Goal: Information Seeking & Learning: Find specific page/section

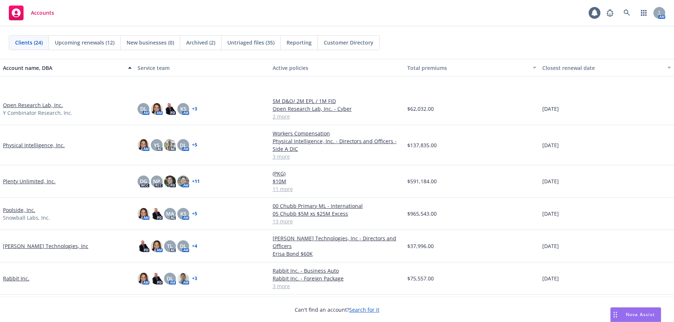
scroll to position [368, 0]
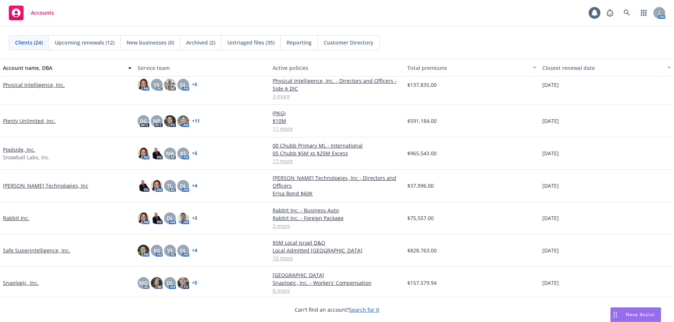
click at [35, 249] on link "Safe Superintelligence, Inc." at bounding box center [36, 251] width 67 height 8
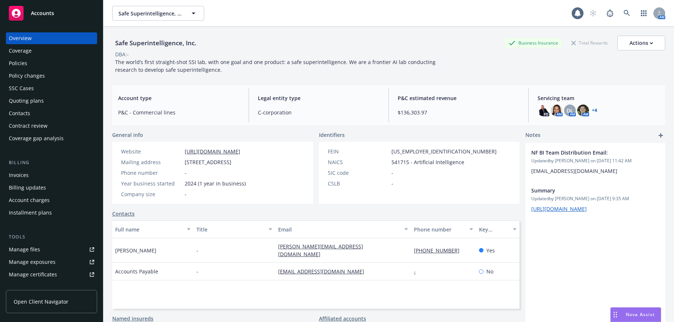
click at [67, 67] on div "Policies" at bounding box center [51, 63] width 85 height 12
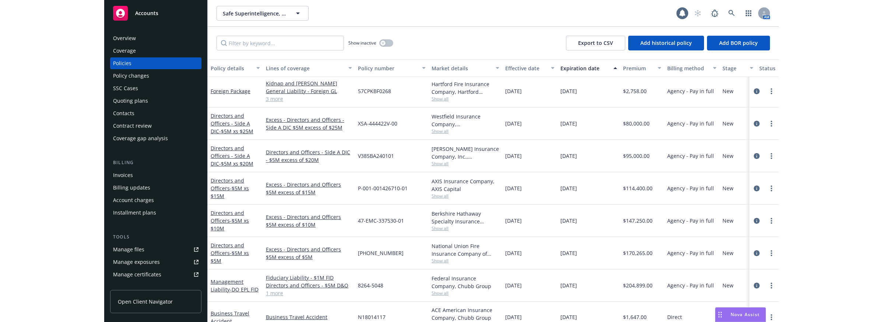
scroll to position [168, 0]
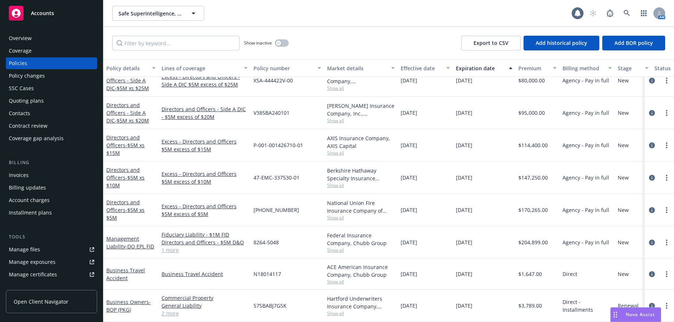
click at [282, 302] on span "57SBABJ7GSK" at bounding box center [270, 306] width 33 height 8
copy span "57SBABJ7GSK"
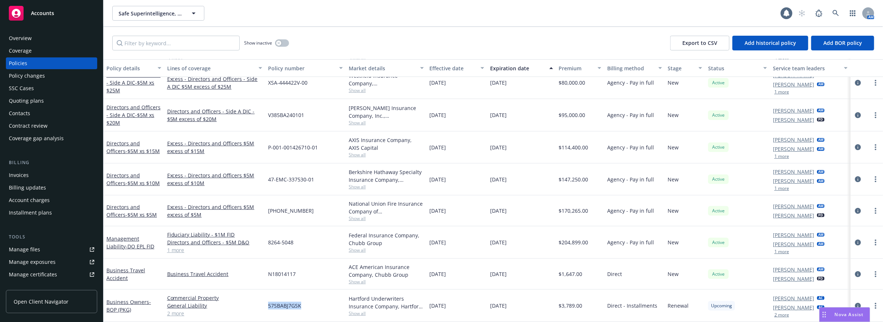
scroll to position [160, 0]
click at [278, 305] on span "57SBABJ7GSK" at bounding box center [284, 307] width 33 height 8
copy span "57SBABJ7GSK"
click at [19, 81] on div "Policy changes" at bounding box center [27, 76] width 36 height 12
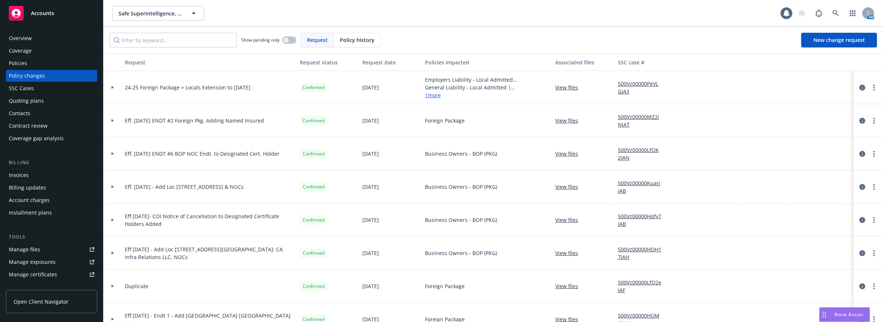
click at [15, 35] on div "Overview" at bounding box center [20, 38] width 23 height 12
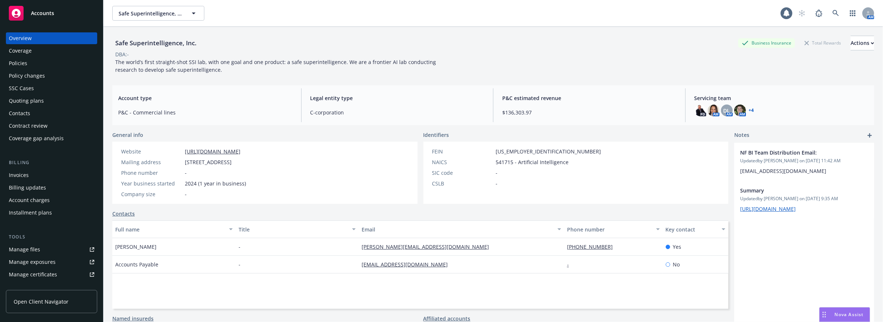
click at [34, 66] on div "Policies" at bounding box center [51, 63] width 85 height 12
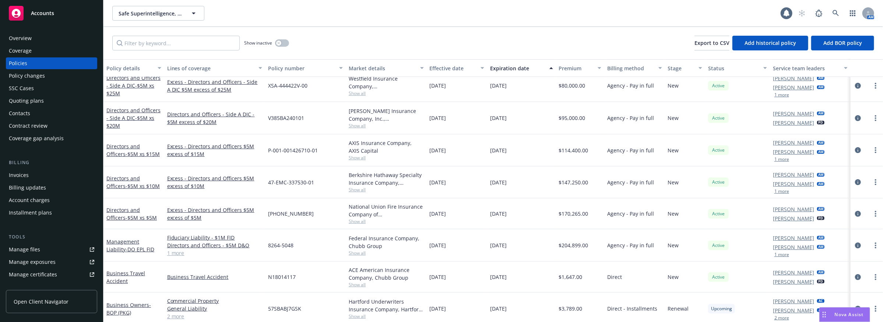
scroll to position [160, 0]
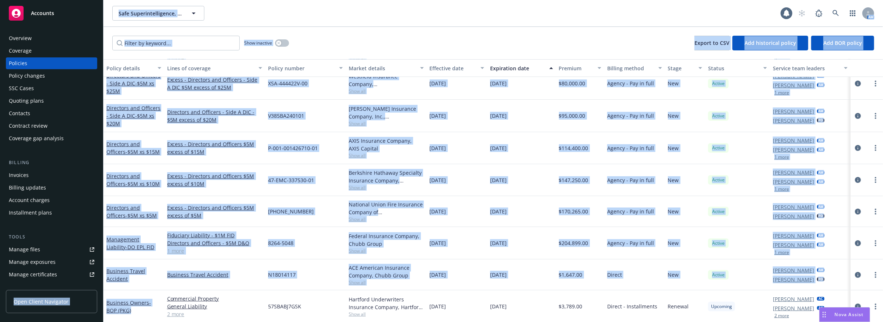
drag, startPoint x: 142, startPoint y: 310, endPoint x: 97, endPoint y: 288, distance: 50.7
click at [97, 288] on div "Accounts Overview Coverage Policies Policy changes SSC Cases Quoting plans Cont…" at bounding box center [441, 161] width 883 height 322
click at [152, 308] on div "Business Owners - BOP (PKG)" at bounding box center [133, 306] width 55 height 15
drag, startPoint x: 151, startPoint y: 310, endPoint x: 103, endPoint y: 300, distance: 49.2
click at [103, 300] on div "Accounts Overview Coverage Policies Policy changes SSC Cases Quoting plans Cont…" at bounding box center [441, 161] width 883 height 322
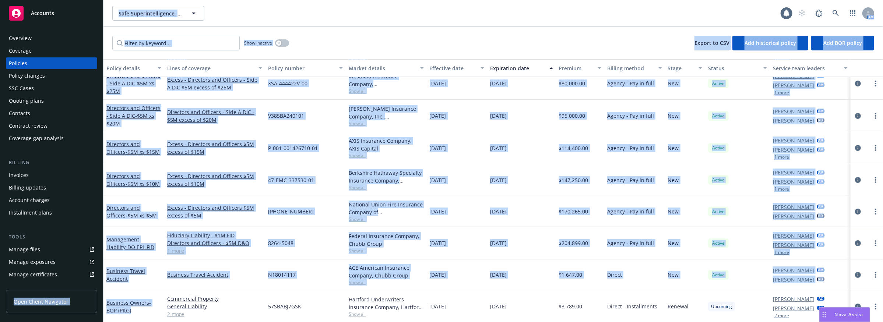
click at [133, 285] on div "Business Travel Accident" at bounding box center [133, 275] width 61 height 31
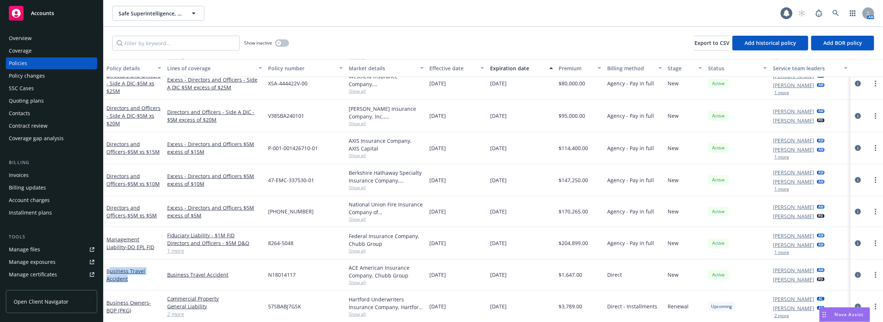
drag, startPoint x: 136, startPoint y: 276, endPoint x: 108, endPoint y: 265, distance: 30.7
click at [108, 265] on div "Business Travel Accident" at bounding box center [133, 275] width 61 height 31
click at [133, 279] on div "Business Travel Accident" at bounding box center [133, 274] width 55 height 15
click at [148, 284] on div "Business Travel Accident" at bounding box center [133, 275] width 61 height 31
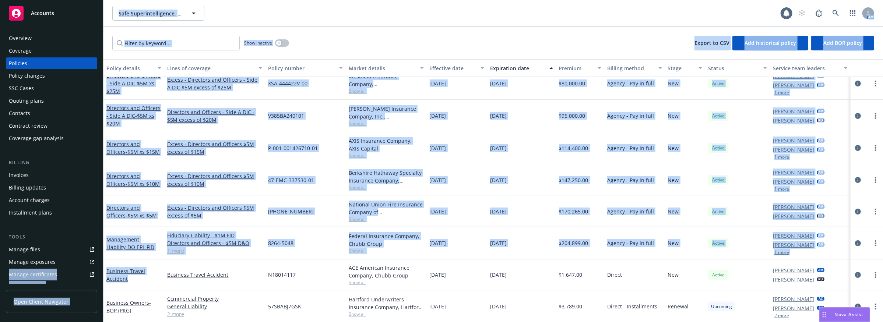
drag, startPoint x: 145, startPoint y: 281, endPoint x: 96, endPoint y: 265, distance: 51.9
click at [96, 265] on div "Accounts Overview Coverage Policies Policy changes SSC Cases Quoting plans Cont…" at bounding box center [441, 161] width 883 height 322
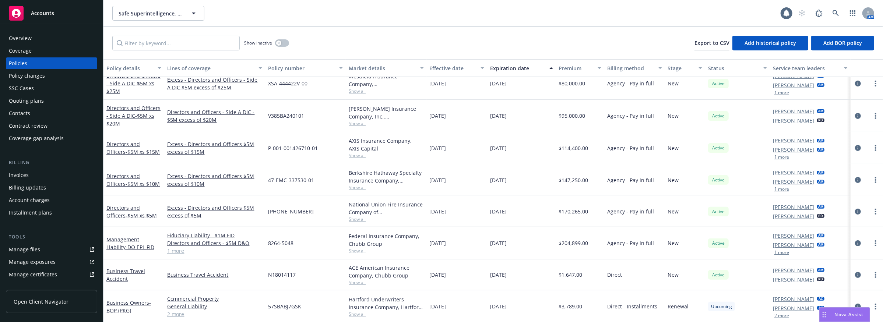
click at [138, 290] on div "Business Owners - BOP (PKG)" at bounding box center [133, 306] width 61 height 32
drag, startPoint x: 143, startPoint y: 284, endPoint x: 105, endPoint y: 273, distance: 39.8
click at [105, 273] on div "Business Travel Accident" at bounding box center [133, 275] width 61 height 31
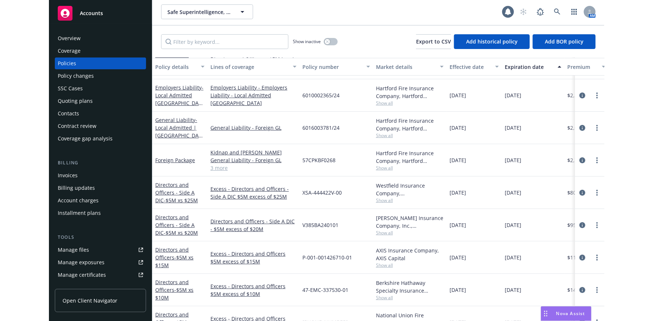
scroll to position [0, 0]
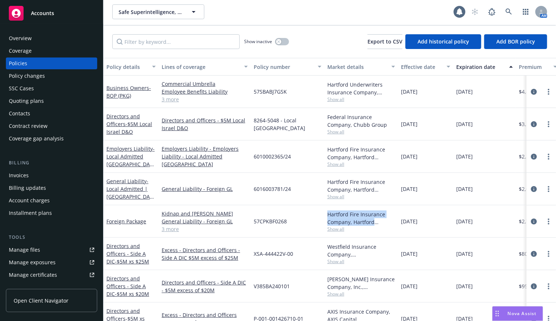
drag, startPoint x: 380, startPoint y: 221, endPoint x: 321, endPoint y: 210, distance: 60.2
click at [321, 210] on div "Foreign Package Kidnap and Ransom General Liability - Foreign GL Commercial Aut…" at bounding box center [458, 221] width 711 height 32
click at [329, 213] on div "Hartford Fire Insurance Company, Hartford Insurance Group" at bounding box center [361, 217] width 68 height 15
drag, startPoint x: 328, startPoint y: 214, endPoint x: 378, endPoint y: 222, distance: 50.4
click at [378, 222] on div "Hartford Fire Insurance Company, Hartford Insurance Group" at bounding box center [361, 217] width 68 height 15
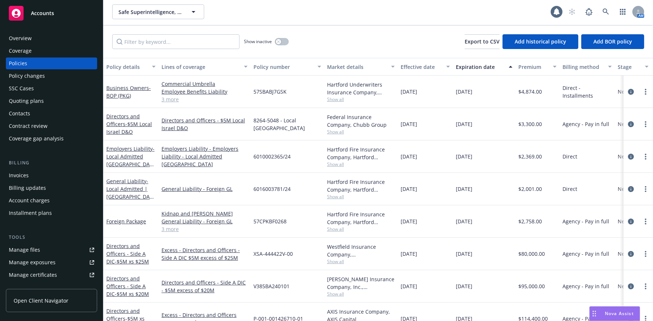
click at [392, 29] on div "Show inactive Export to CSV Add historical policy Add BOR policy" at bounding box center [378, 41] width 550 height 32
click at [6, 39] on link "Overview" at bounding box center [51, 38] width 91 height 12
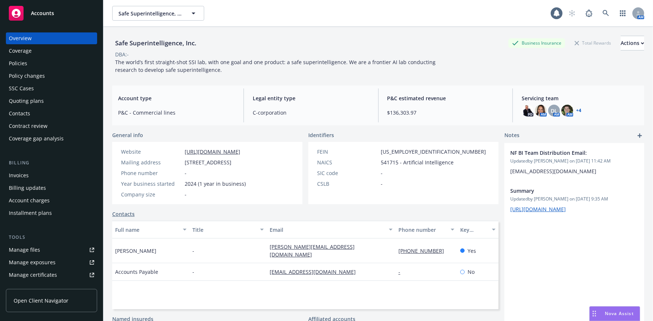
click at [577, 110] on link "+ 4" at bounding box center [579, 110] width 5 height 4
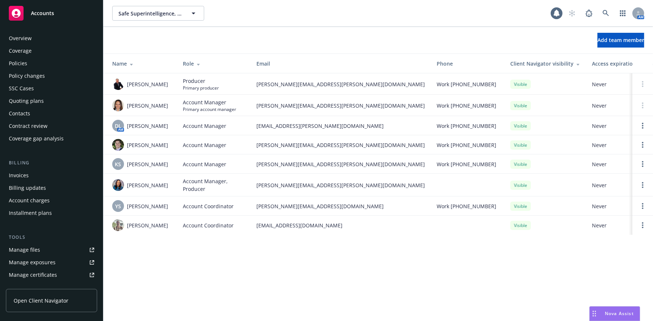
scroll to position [159, 0]
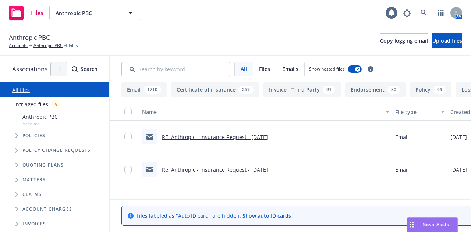
click at [239, 77] on div "All Files Emails Show nested files Filters" at bounding box center [369, 69] width 519 height 27
click at [230, 72] on input "Search by keyword..." at bounding box center [175, 69] width 109 height 15
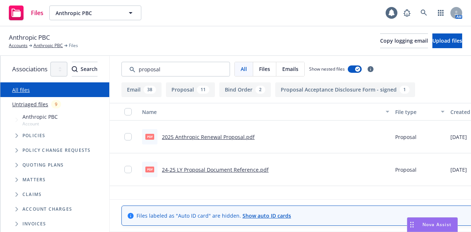
click at [249, 137] on link "2025 Anthropic Renewal Proposal.pdf" at bounding box center [208, 137] width 93 height 7
click at [182, 74] on input "Search by keyword..." at bounding box center [175, 69] width 109 height 15
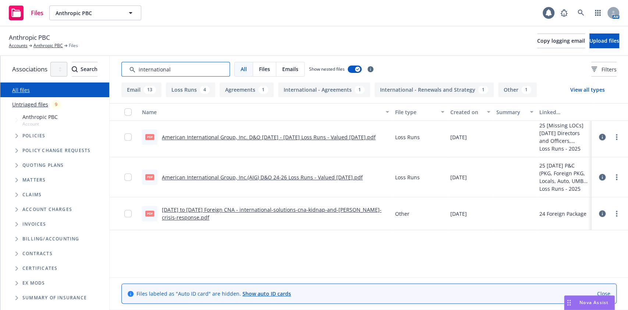
scroll to position [398, 0]
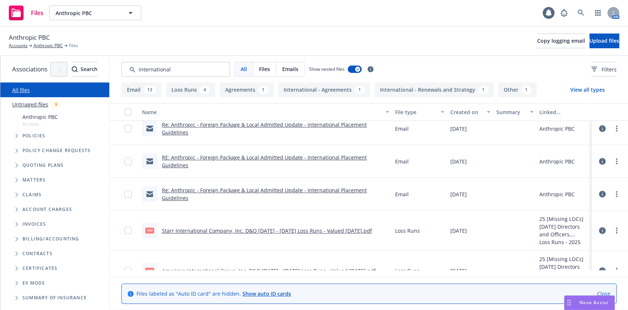
drag, startPoint x: 440, startPoint y: 1, endPoint x: 449, endPoint y: 31, distance: 31.0
click at [449, 31] on div "Anthropic PBC Accounts Anthropic PBC Files Copy logging email Upload files" at bounding box center [314, 41] width 628 height 29
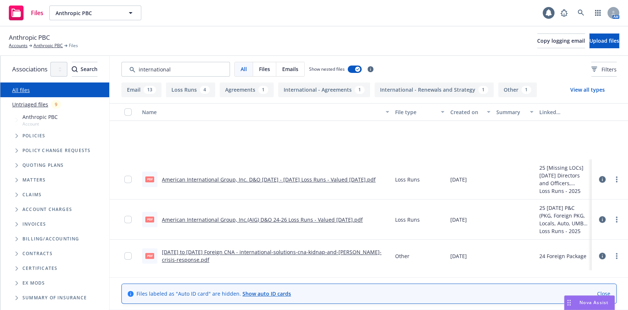
scroll to position [555, 0]
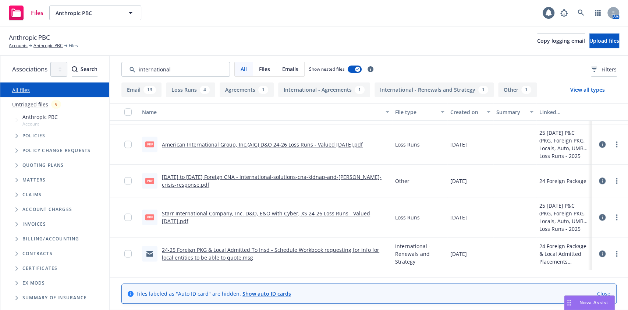
click at [376, 232] on link "24-25 Foreign PKG & Local Admitted To Insd - Schedule Workbook requesting for i…" at bounding box center [271, 253] width 218 height 15
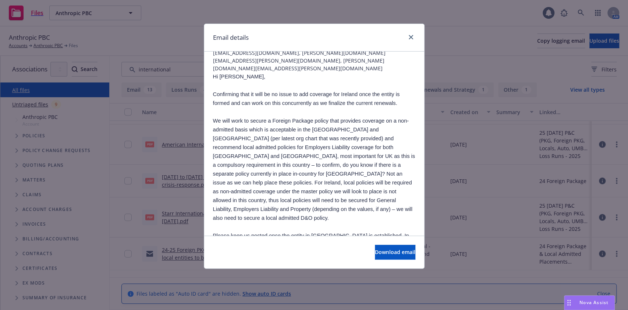
scroll to position [82, 0]
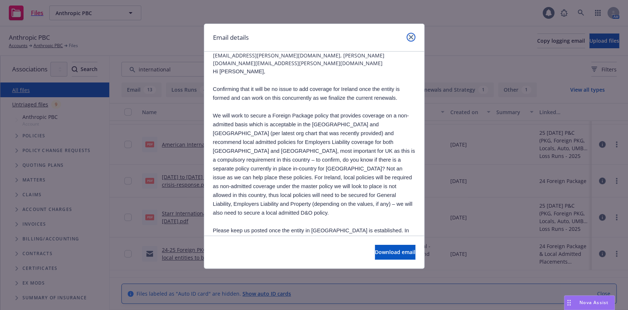
click at [408, 38] on link "close" at bounding box center [411, 37] width 9 height 9
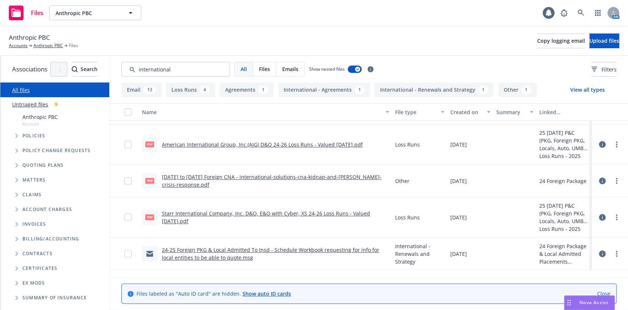
click at [211, 60] on div "All Files Emails Show nested files Filters" at bounding box center [369, 69] width 519 height 27
click at [211, 69] on input "Search by keyword..." at bounding box center [175, 69] width 109 height 15
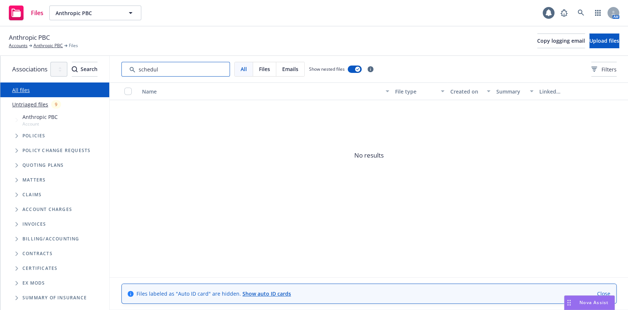
type input "schedule"
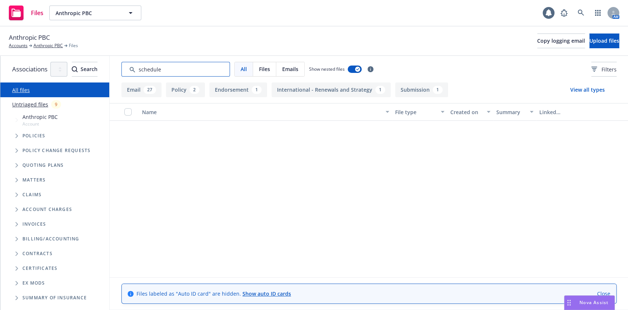
click at [211, 69] on input "Search by keyword..." at bounding box center [175, 69] width 109 height 15
click at [202, 71] on input "Search by keyword..." at bounding box center [175, 69] width 109 height 15
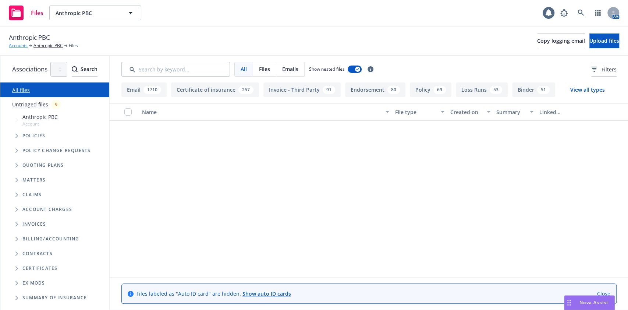
click at [25, 45] on link "Accounts" at bounding box center [18, 45] width 19 height 7
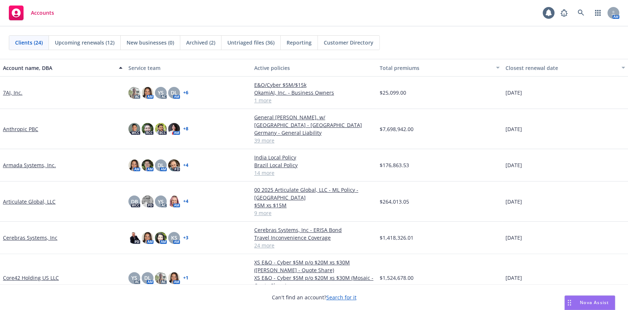
click at [24, 125] on link "Anthropic PBC" at bounding box center [20, 129] width 35 height 8
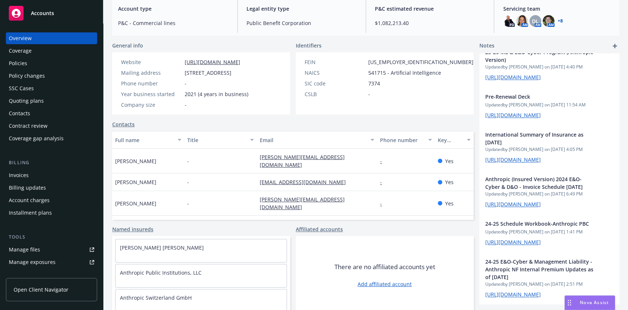
scroll to position [736, 0]
click at [21, 66] on div "Policies" at bounding box center [18, 63] width 18 height 12
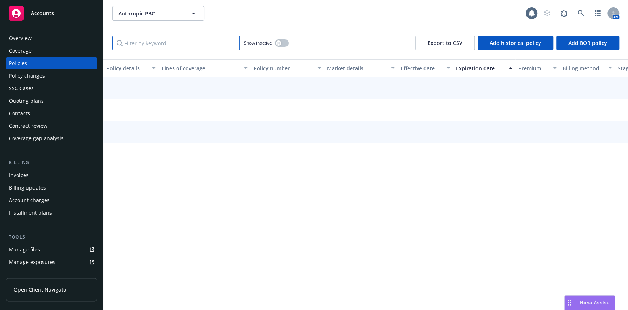
click at [130, 42] on input "Filter by keyword..." at bounding box center [175, 43] width 127 height 15
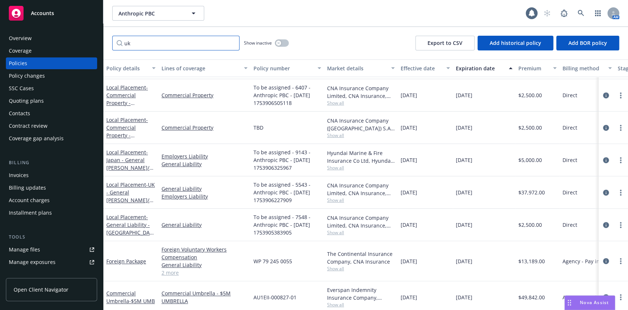
scroll to position [289, 0]
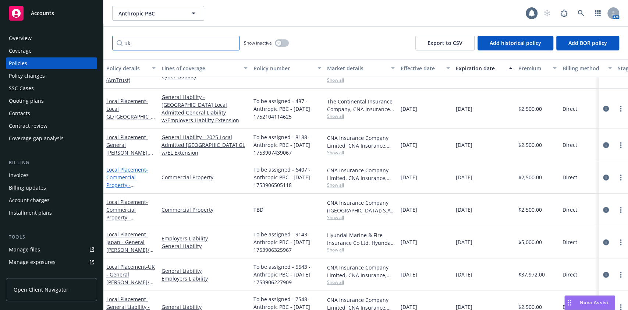
type input "uk"
click at [128, 173] on span "- Commercial Property - UK" at bounding box center [129, 185] width 46 height 38
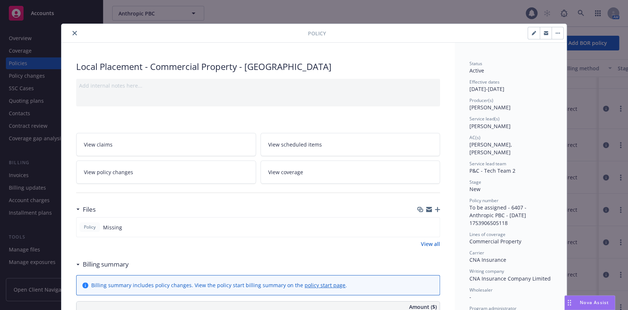
click at [73, 32] on icon "close" at bounding box center [75, 33] width 4 height 4
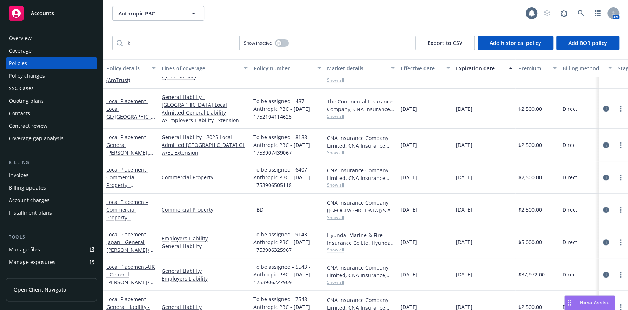
click at [355, 42] on div "uk Show inactive Export to CSV Add historical policy Add BOR policy" at bounding box center [365, 43] width 525 height 32
click at [44, 251] on link "Manage files" at bounding box center [51, 250] width 91 height 12
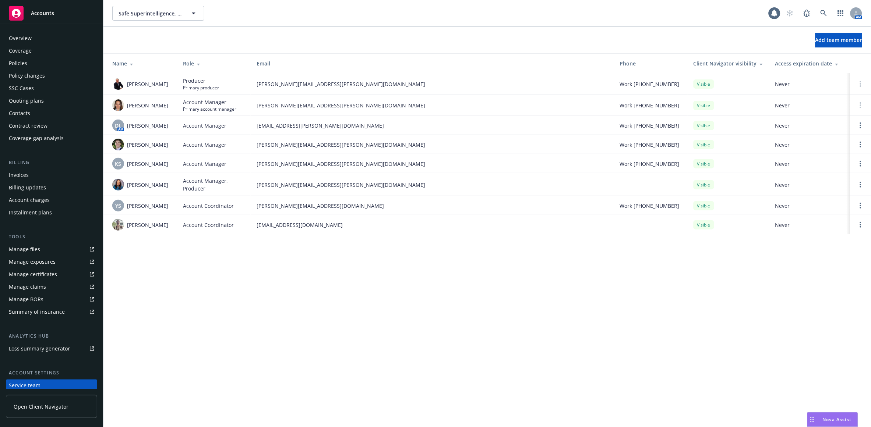
scroll to position [52, 0]
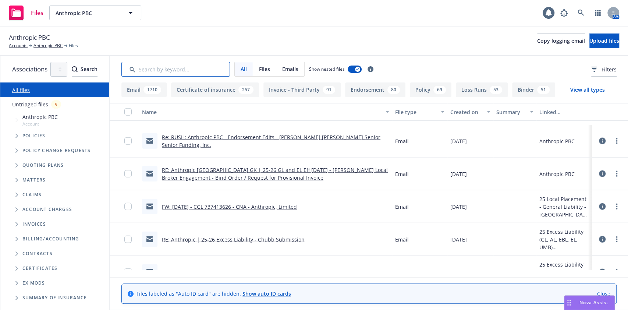
scroll to position [1309, 0]
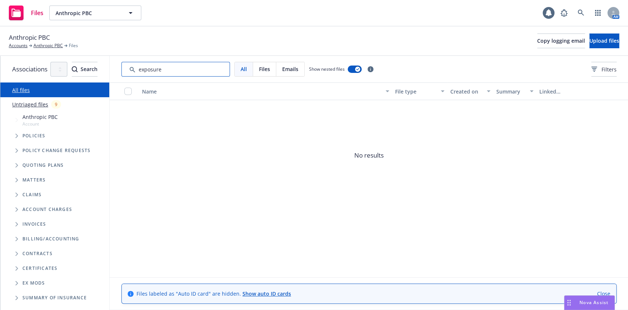
type input "exposure"
click at [36, 172] on div "Quoting plans" at bounding box center [59, 165] width 102 height 15
click at [36, 165] on span "Quoting plans" at bounding box center [43, 165] width 42 height 4
click at [15, 165] on span "Tree Example" at bounding box center [17, 165] width 12 height 12
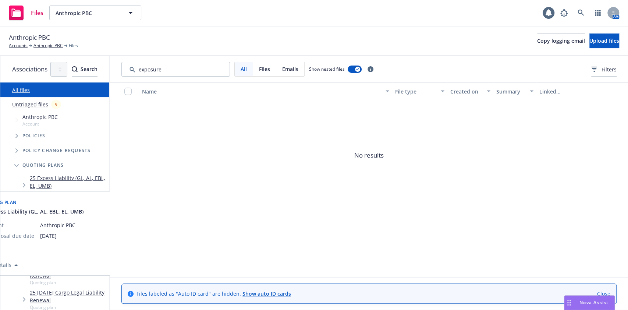
click at [64, 177] on link "25 Excess Liability (GL, AL, EBL, EL, UMB)" at bounding box center [68, 181] width 77 height 15
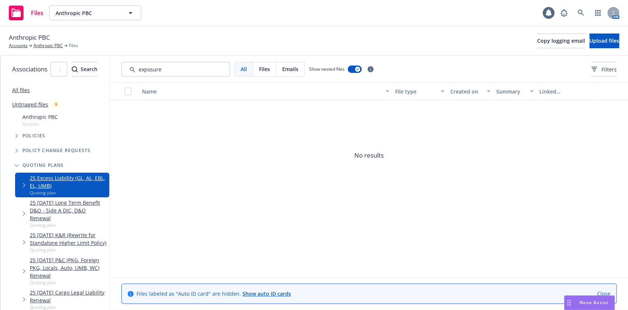
scroll to position [82, 0]
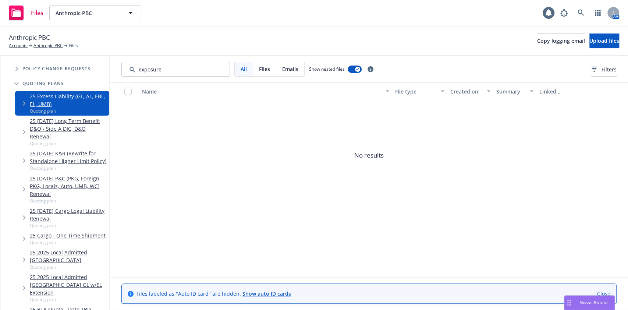
click at [98, 175] on link "25 [DATE] P&C (PKG, Foreign PKG, Locals, Auto, UMB, WC) Renewal" at bounding box center [68, 186] width 77 height 23
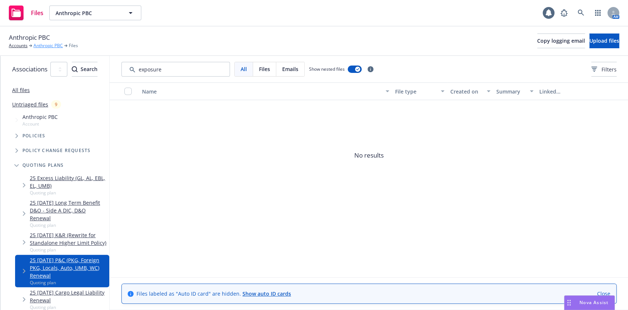
click at [34, 47] on link "Anthropic PBC" at bounding box center [48, 45] width 29 height 7
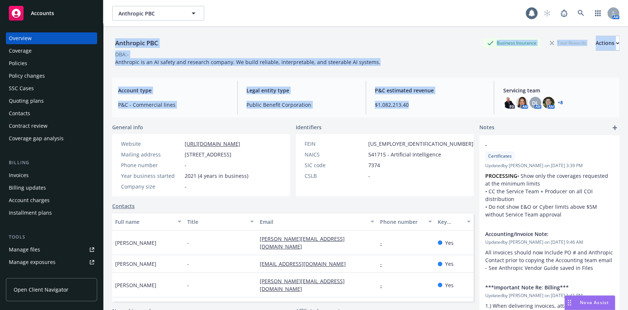
drag, startPoint x: 398, startPoint y: 101, endPoint x: 114, endPoint y: 42, distance: 289.9
click at [114, 42] on div "Anthropic PBC Business Insurance Total Rewards Actions DBA: - Anthropic is an A…" at bounding box center [365, 177] width 507 height 301
click at [114, 42] on div "Anthropic PBC" at bounding box center [136, 43] width 49 height 10
drag, startPoint x: 114, startPoint y: 42, endPoint x: 614, endPoint y: 114, distance: 505.4
click at [614, 114] on div "Anthropic PBC Business Insurance Total Rewards Actions DBA: - Anthropic is an A…" at bounding box center [365, 182] width 525 height 310
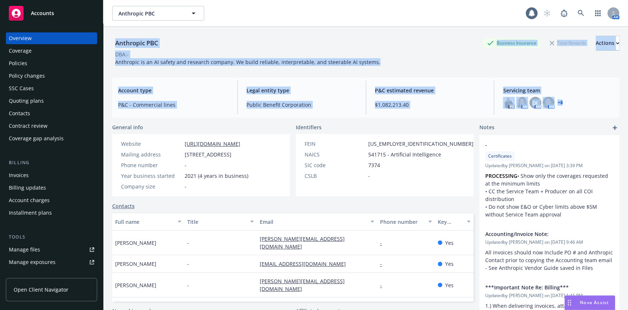
click at [614, 114] on div "Anthropic PBC Business Insurance Total Rewards Actions DBA: - Anthropic is an A…" at bounding box center [365, 182] width 525 height 310
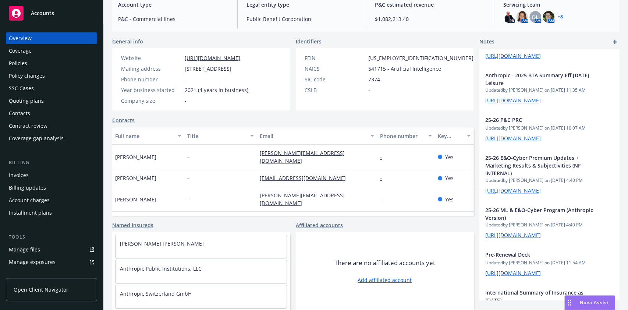
scroll to position [491, 0]
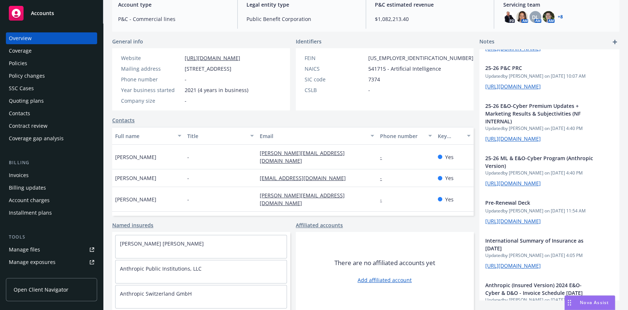
click at [38, 99] on div "Quoting plans" at bounding box center [26, 101] width 35 height 12
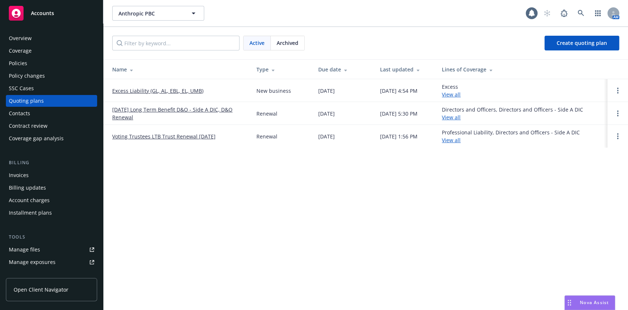
click at [296, 46] on span "Archived" at bounding box center [288, 43] width 22 height 8
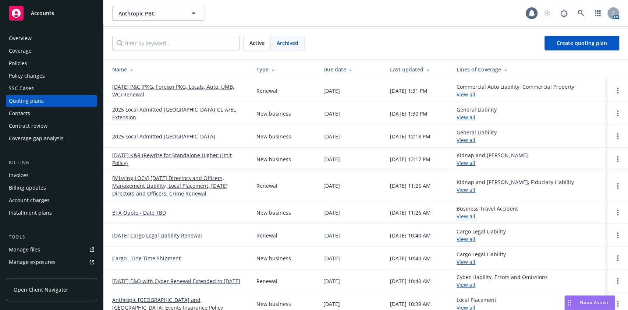
click at [227, 88] on link "[DATE] P&C (PKG, Foreign PKG, Locals, Auto, UMB, WC) Renewal" at bounding box center [178, 90] width 133 height 15
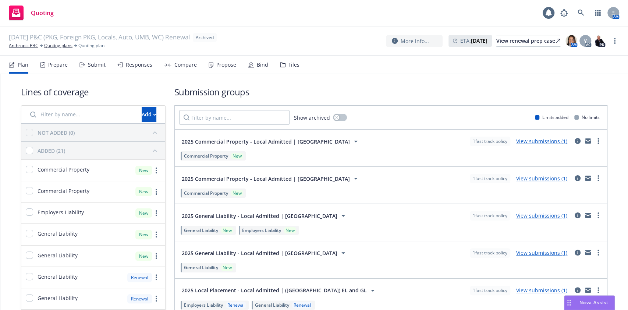
click at [282, 64] on icon at bounding box center [283, 64] width 6 height 5
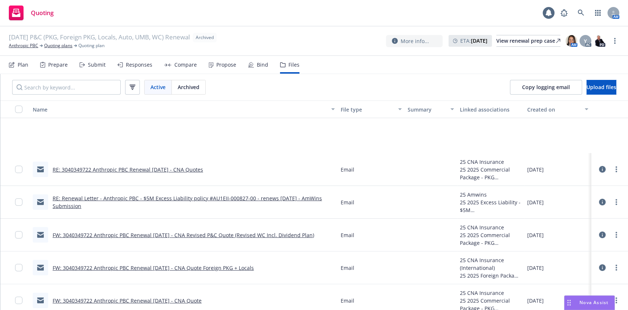
scroll to position [1473, 0]
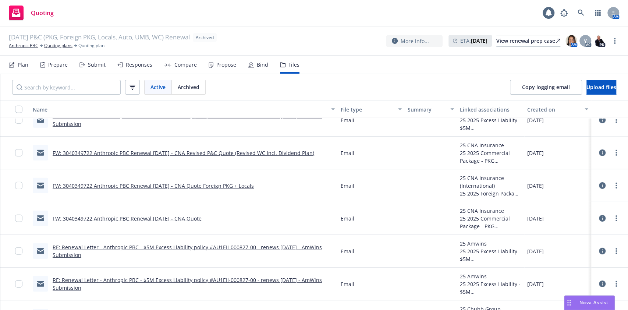
click at [339, 299] on div "Email" at bounding box center [371, 284] width 67 height 33
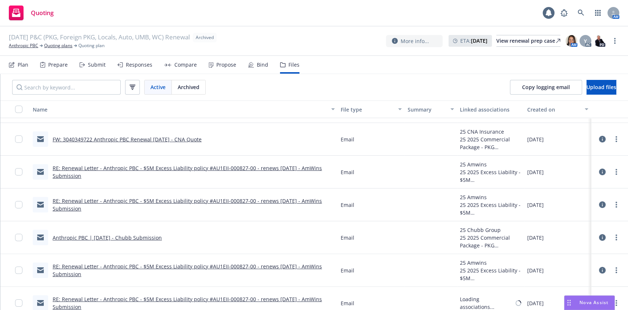
scroll to position [1554, 0]
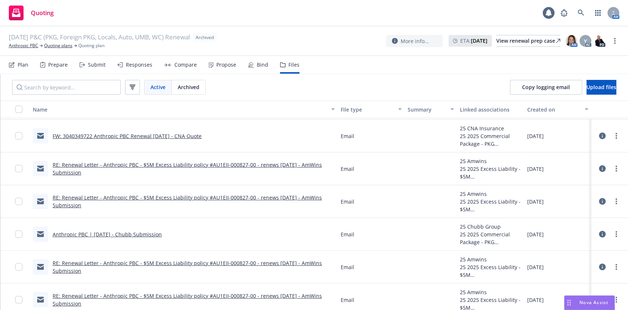
click at [146, 234] on link "Anthropic PBC | [DATE] - Chubb Submission" at bounding box center [107, 234] width 109 height 7
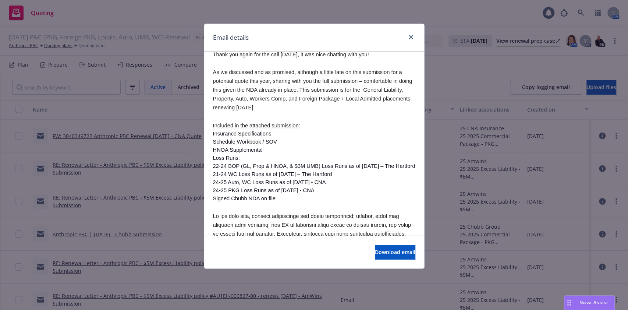
scroll to position [82, 0]
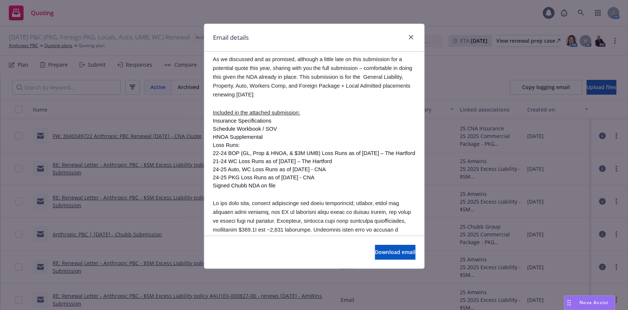
click at [365, 240] on div "Download email" at bounding box center [314, 252] width 220 height 33
click at [375, 252] on span "Download email" at bounding box center [395, 252] width 40 height 7
